Goal: Navigation & Orientation: Find specific page/section

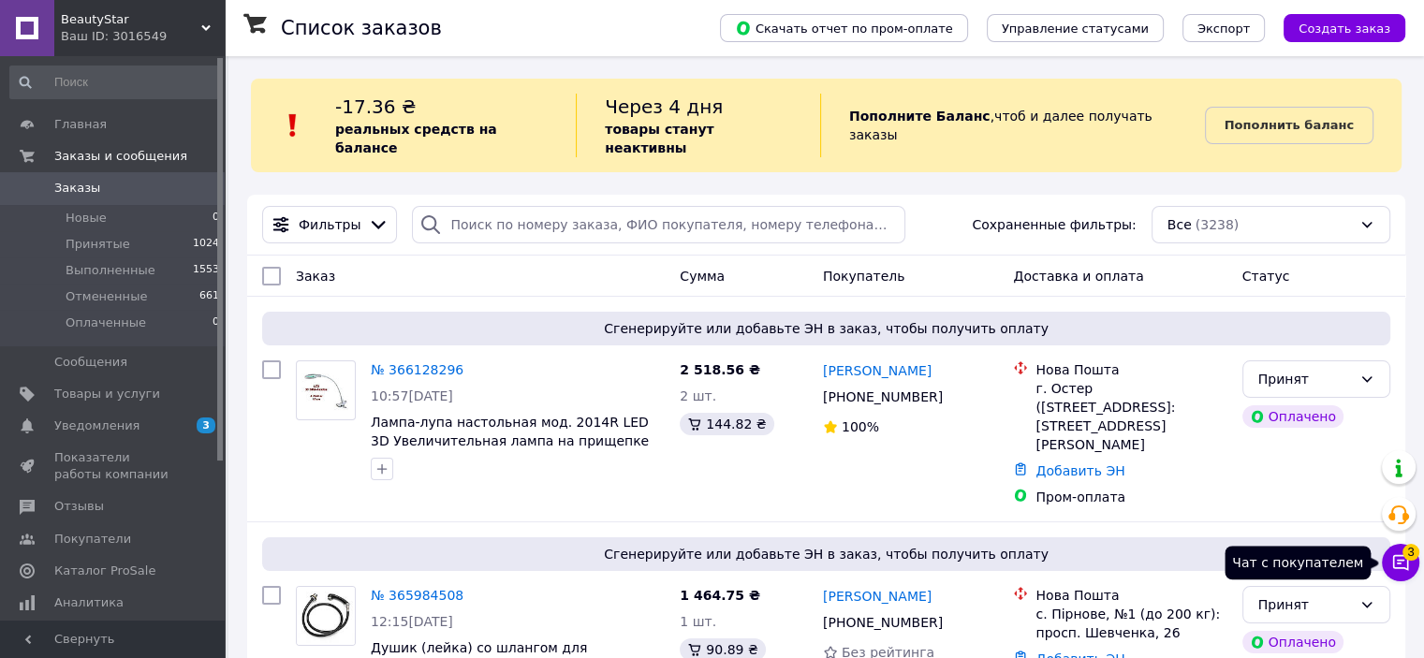
click at [1397, 561] on icon at bounding box center [1400, 562] width 19 height 19
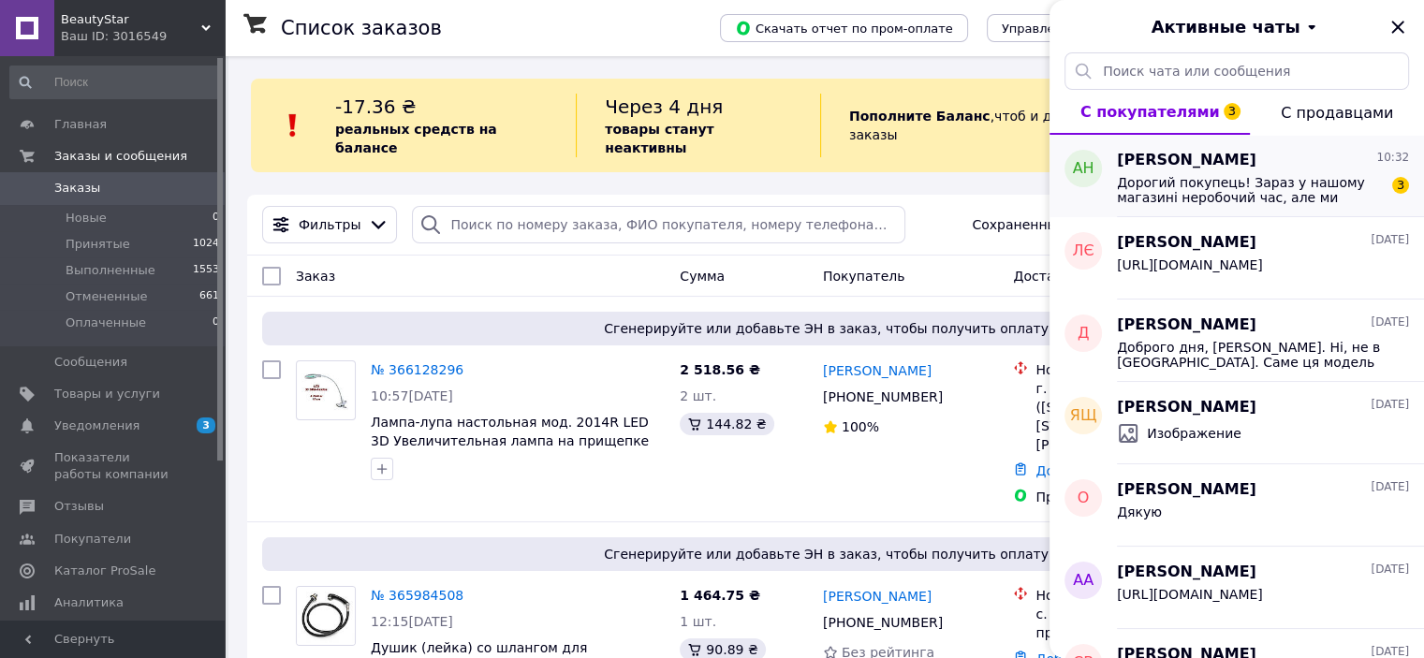
click at [1287, 202] on span "Дорогий покупець! Зараз у нашому магазині неробочий час, але ми бачимо Ваше зам…" at bounding box center [1250, 190] width 266 height 30
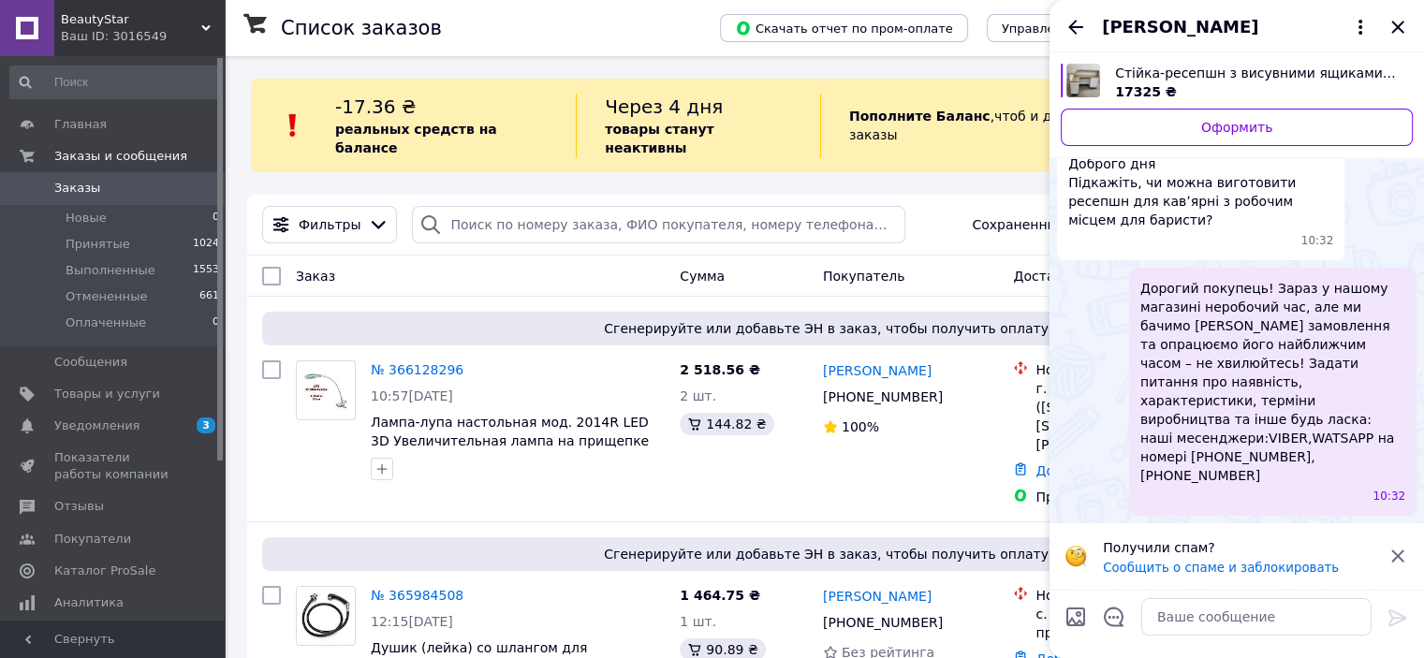
scroll to position [69, 0]
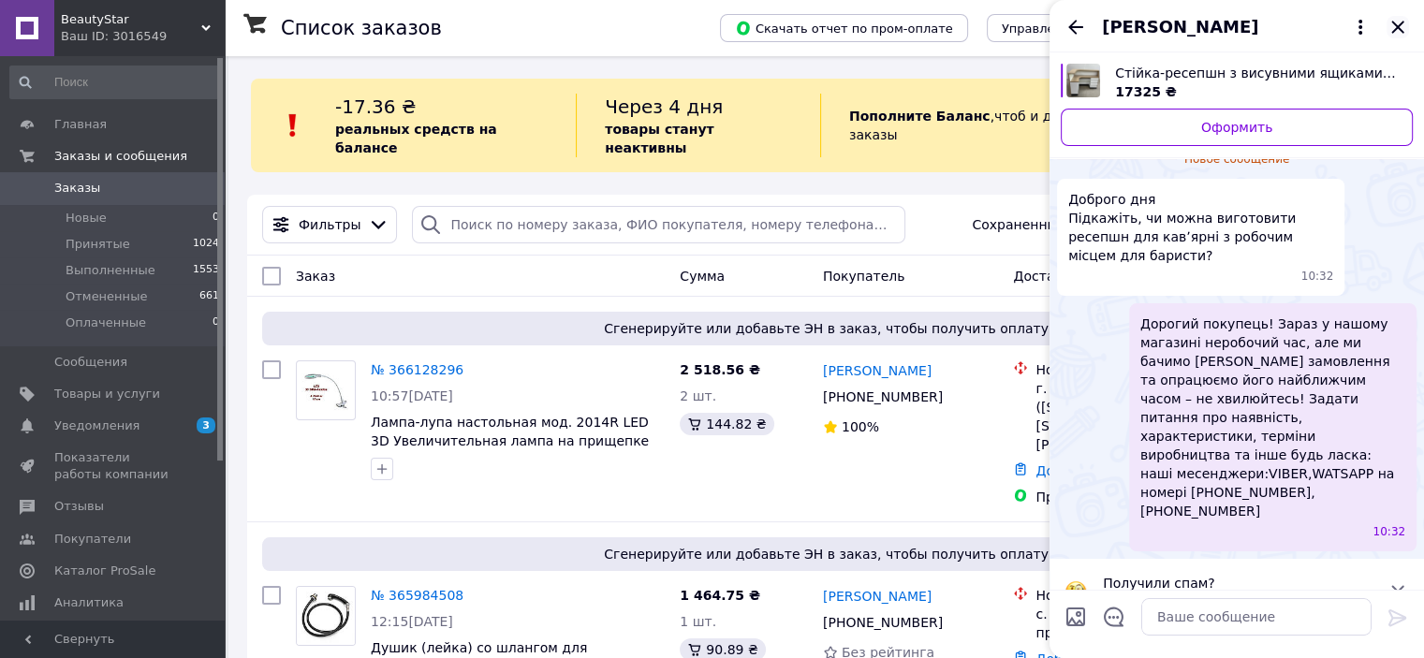
click at [1390, 25] on icon "Закрыть" at bounding box center [1398, 27] width 22 height 22
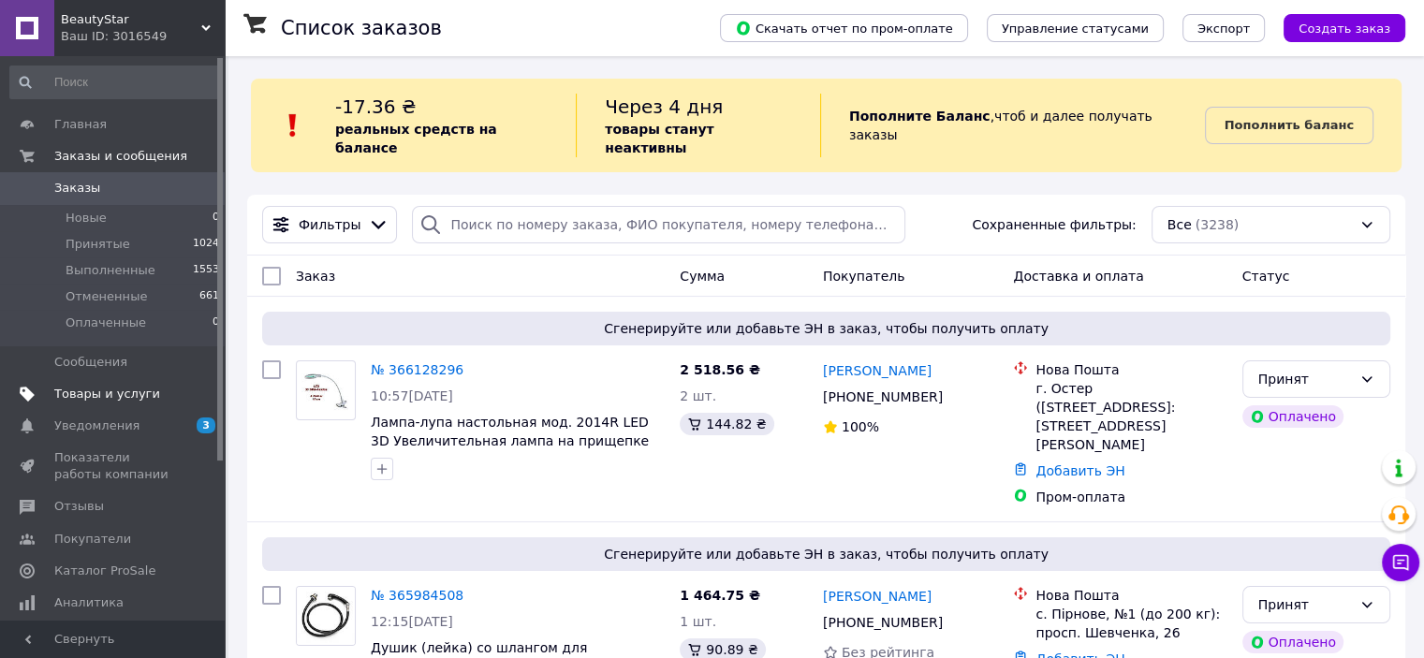
click at [124, 390] on span "Товары и услуги" at bounding box center [107, 394] width 106 height 17
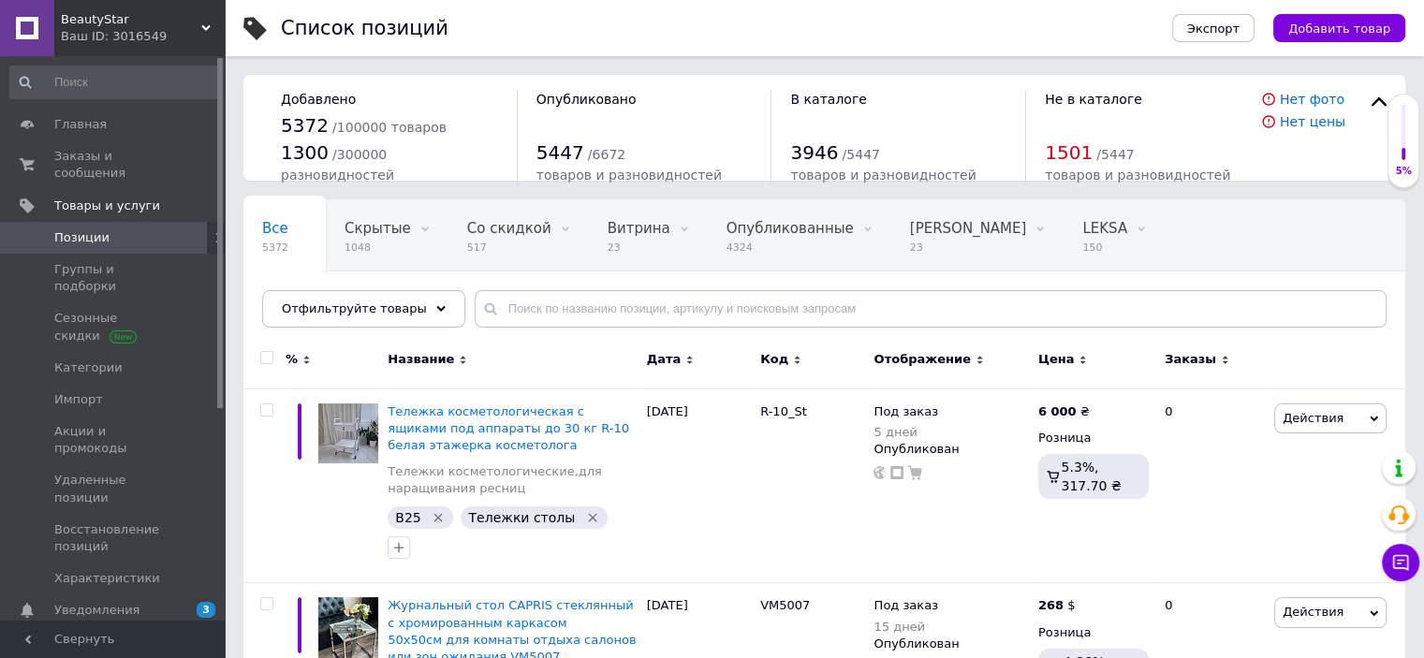
click at [188, 22] on span "BeautyStar" at bounding box center [131, 19] width 140 height 17
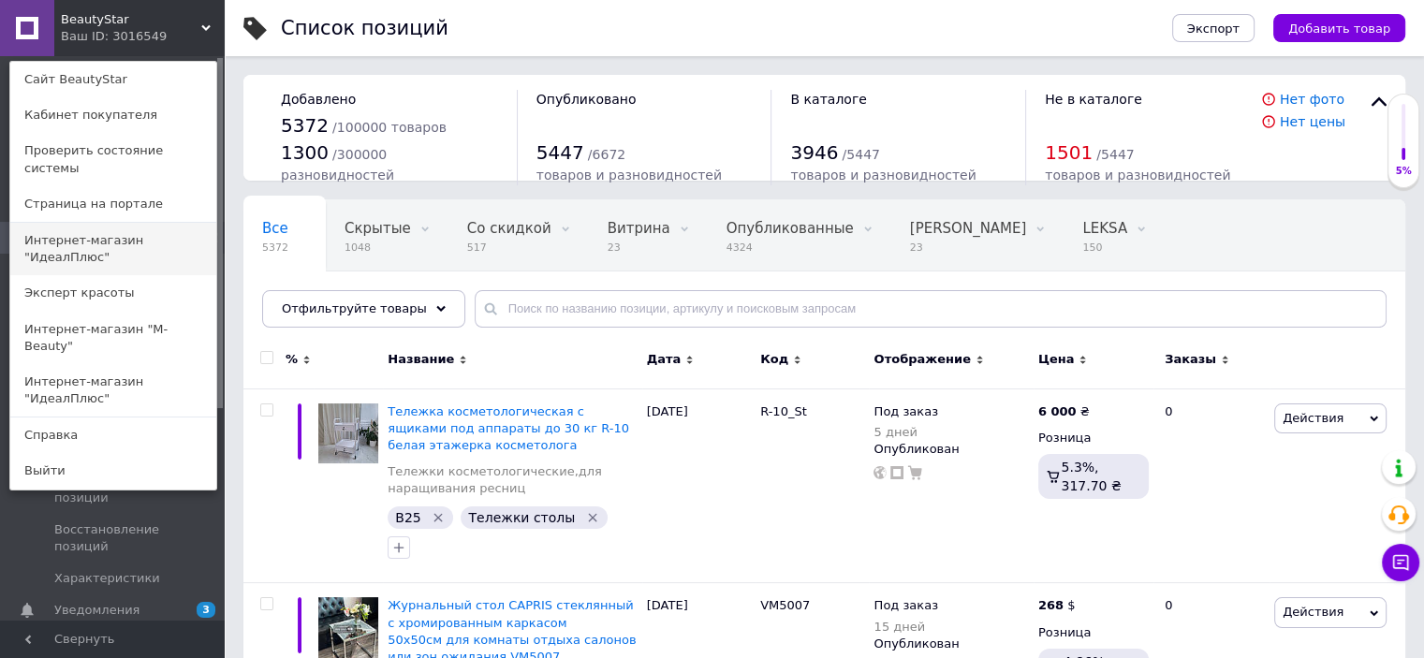
click at [135, 228] on link "Интернет-магазин "ИдеалПлюс"" at bounding box center [113, 249] width 206 height 52
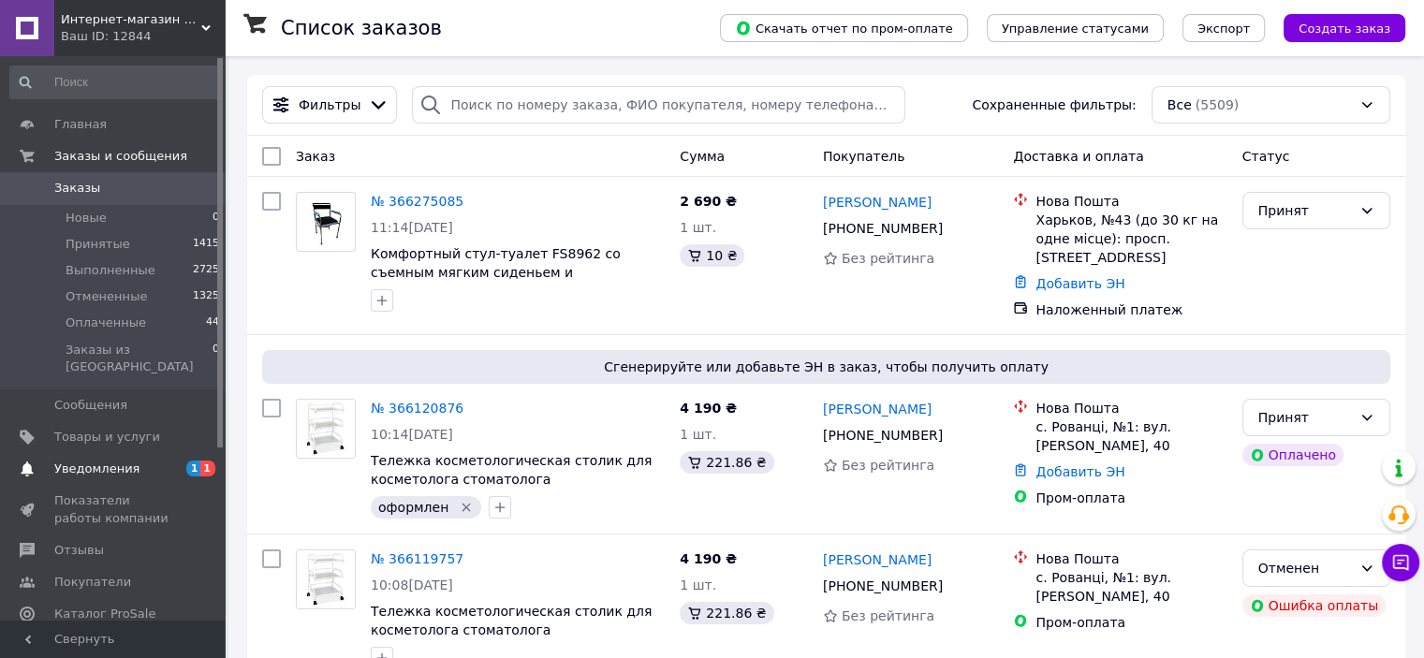
click at [88, 461] on span "Уведомления" at bounding box center [96, 469] width 85 height 17
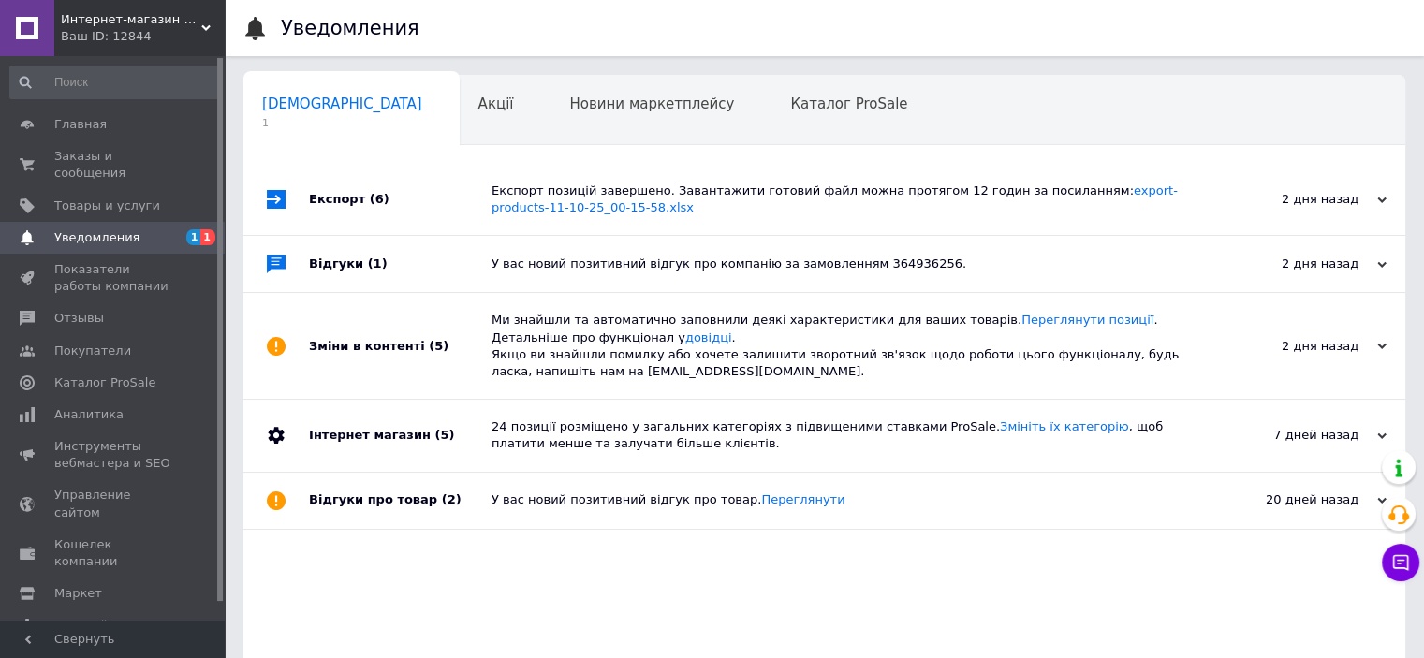
click at [160, 14] on span "Интернет-магазин "ИдеалПлюс"" at bounding box center [131, 19] width 140 height 17
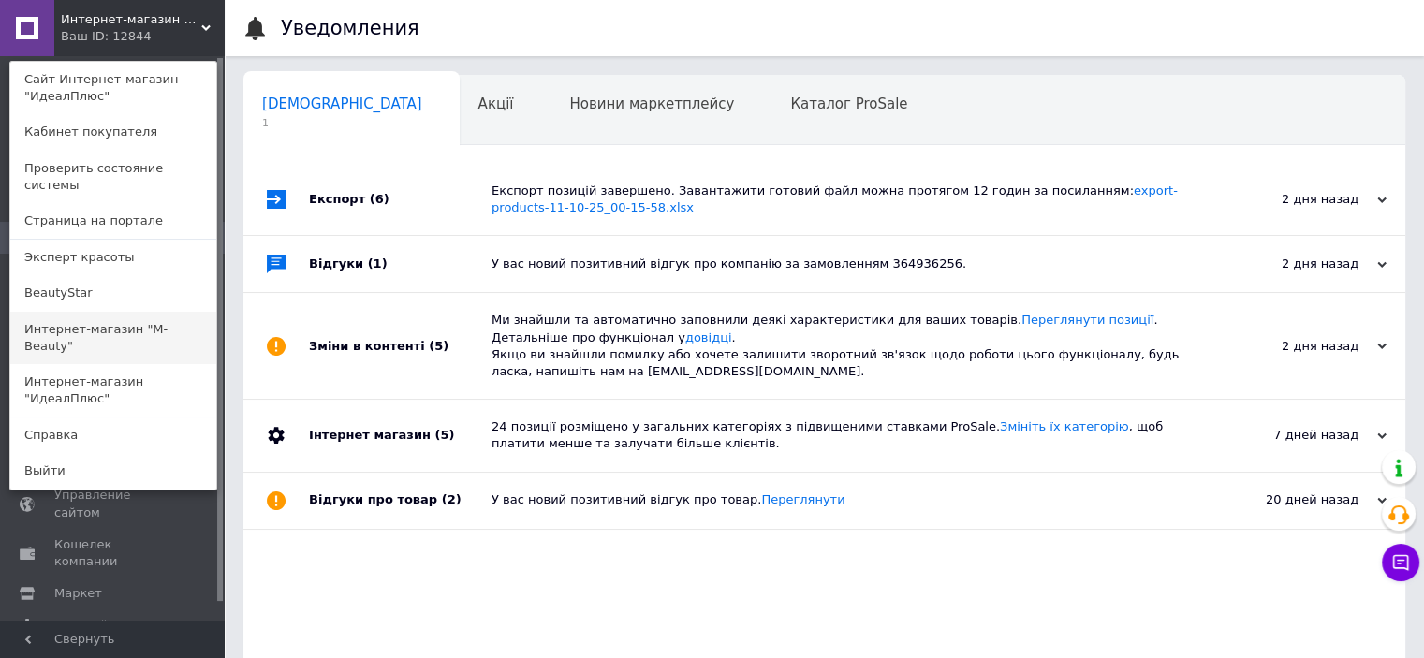
click at [142, 313] on link "Интернет-магазин "M-Beauty"" at bounding box center [113, 338] width 206 height 52
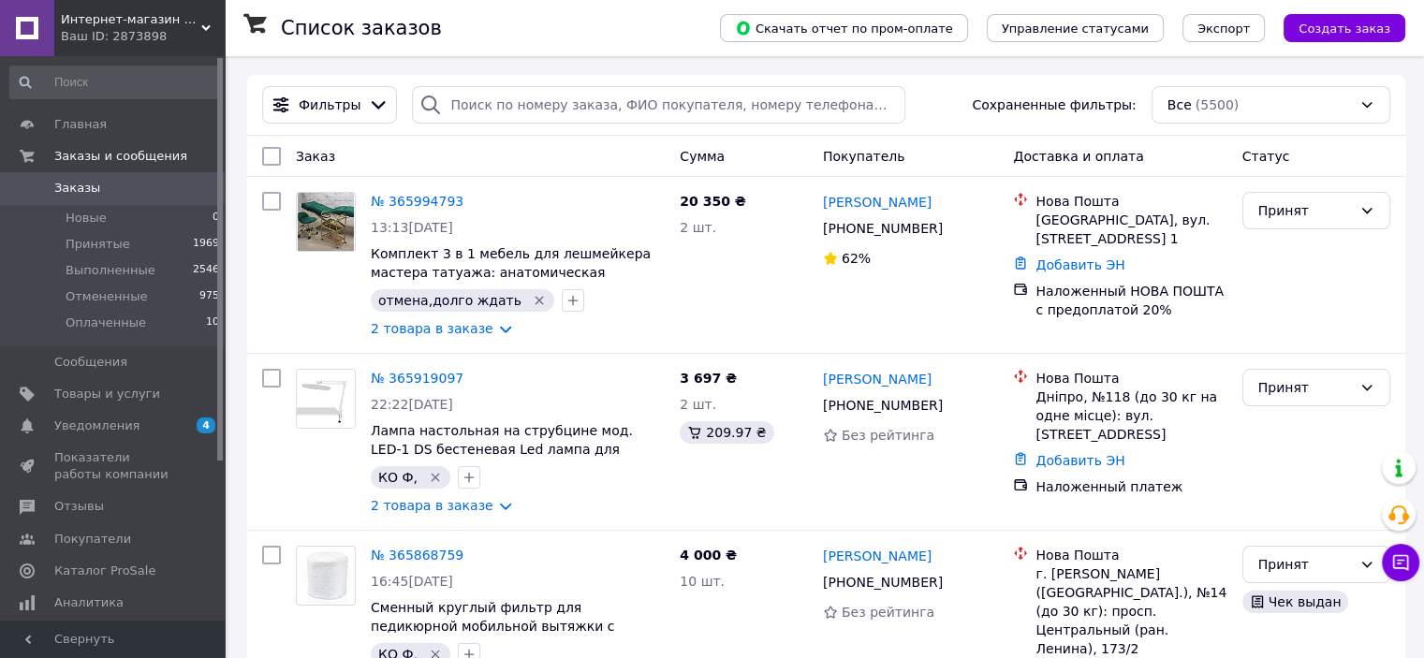
click at [178, 37] on div "Ваш ID: 2873898" at bounding box center [143, 36] width 164 height 17
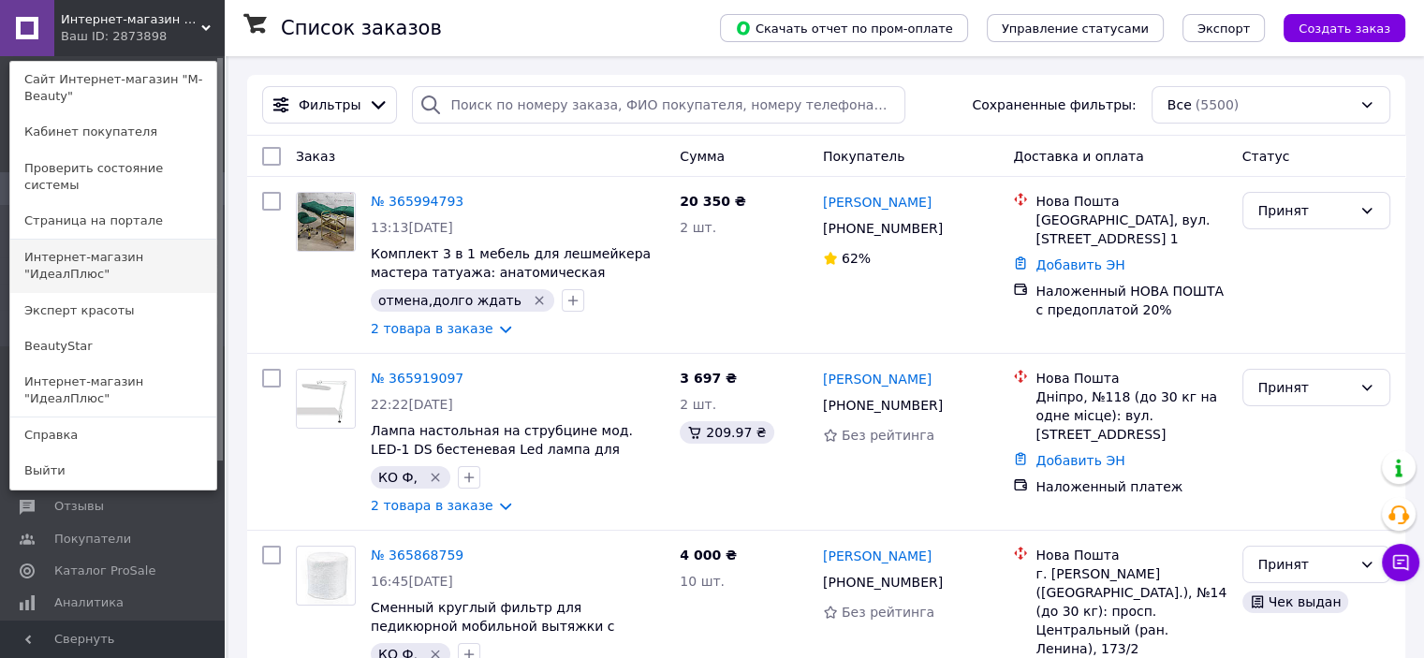
click at [128, 240] on link "Интернет-магазин "ИдеалПлюс"" at bounding box center [113, 266] width 206 height 52
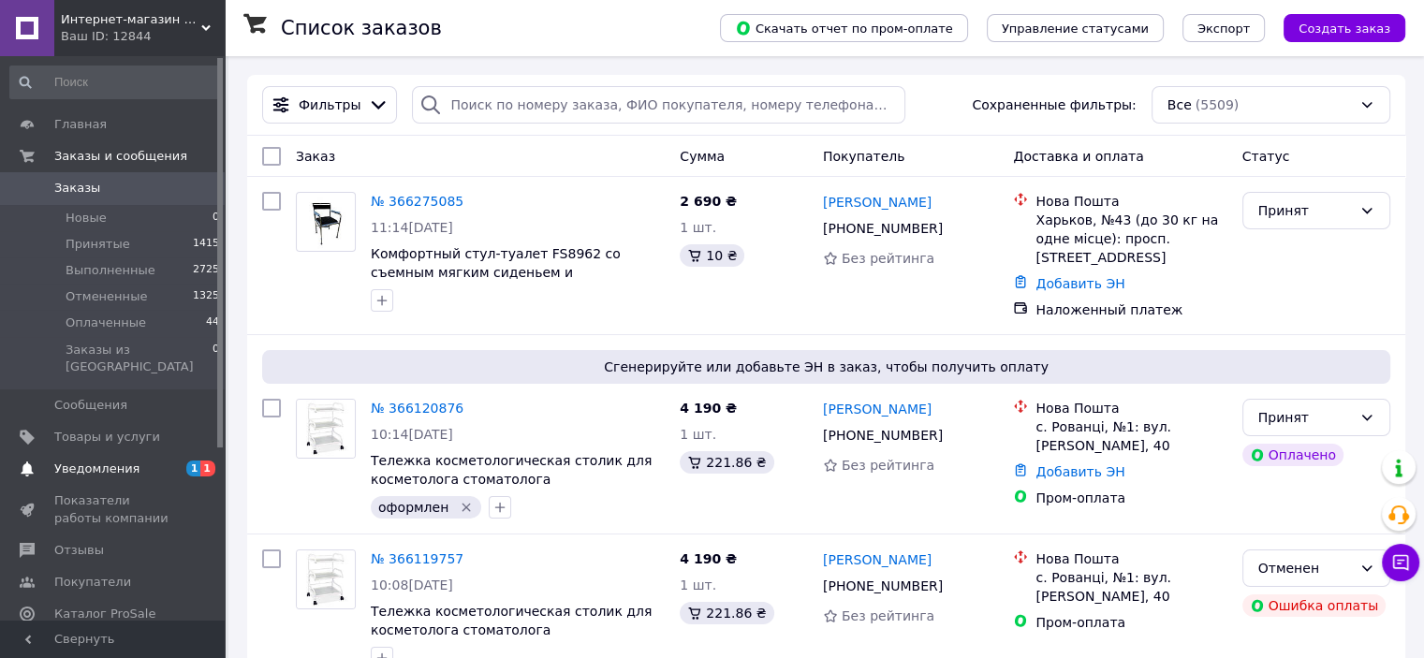
click at [117, 461] on span "Уведомления" at bounding box center [96, 469] width 85 height 17
